Goal: Task Accomplishment & Management: Manage account settings

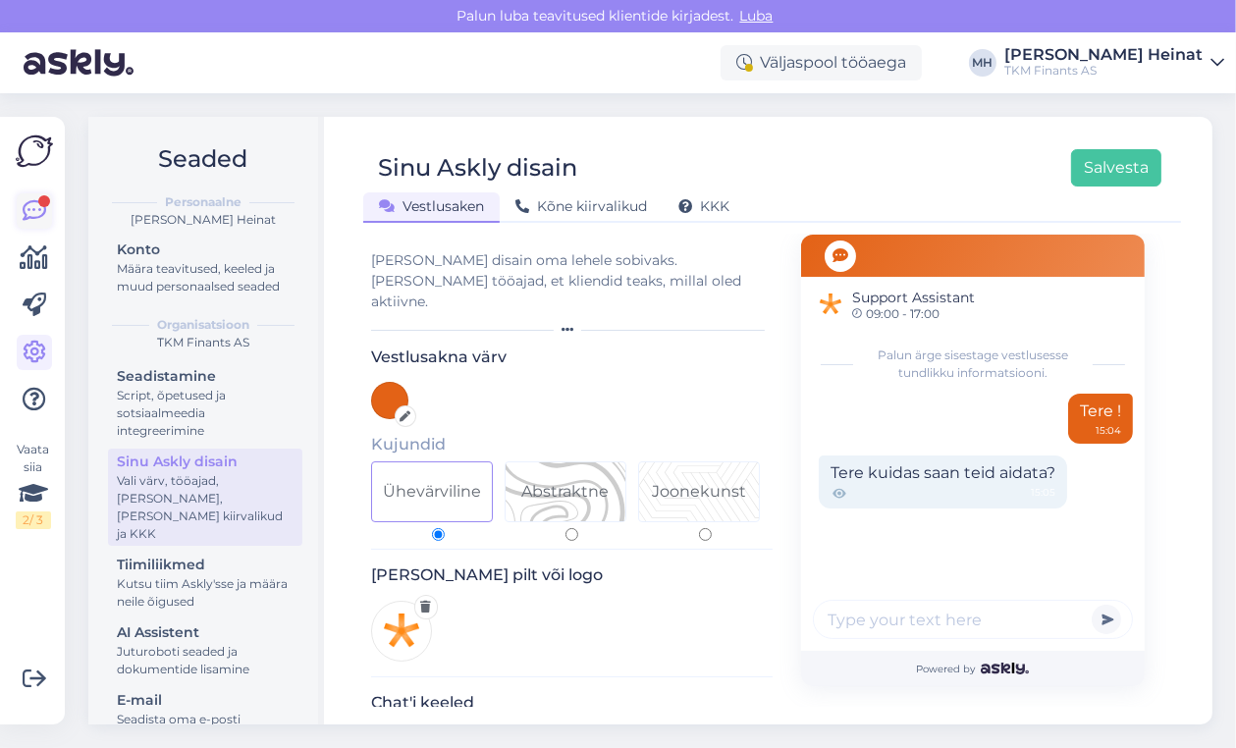
click at [43, 206] on div at bounding box center [44, 201] width 12 height 12
